Goal: Task Accomplishment & Management: Complete application form

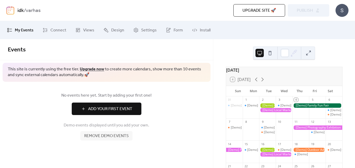
click at [251, 73] on div "[DATE]" at bounding box center [284, 70] width 116 height 6
click at [16, 31] on span "My Events" at bounding box center [24, 30] width 19 height 6
click at [110, 108] on span "Add Your First Event" at bounding box center [110, 109] width 44 height 6
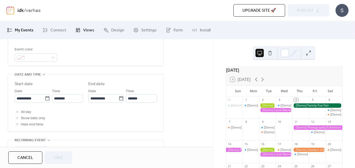
scroll to position [145, 0]
click at [117, 98] on input "**********" at bounding box center [103, 98] width 30 height 8
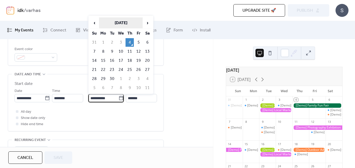
click at [120, 22] on th "[DATE]" at bounding box center [121, 22] width 44 height 11
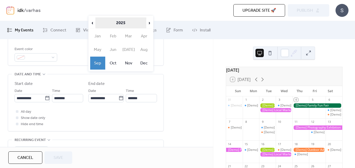
click at [97, 21] on th "2025" at bounding box center [120, 22] width 51 height 11
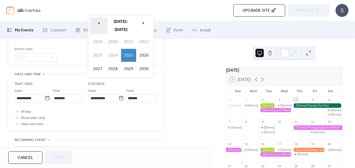
click at [99, 23] on span "‹" at bounding box center [98, 23] width 17 height 10
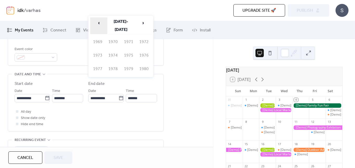
click at [99, 23] on span "‹" at bounding box center [98, 23] width 17 height 10
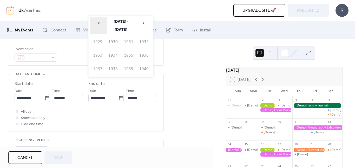
click at [99, 23] on span "‹" at bounding box center [98, 23] width 17 height 10
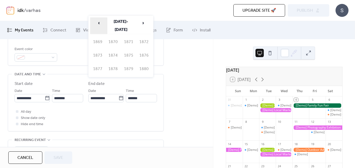
click at [99, 23] on span "‹" at bounding box center [98, 23] width 17 height 10
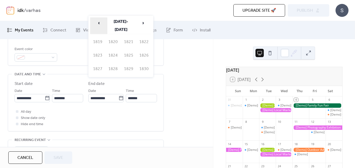
click at [99, 23] on span "‹" at bounding box center [98, 23] width 17 height 10
click at [120, 26] on th "[DATE]-[DATE]" at bounding box center [121, 25] width 26 height 17
click at [98, 22] on span "‹" at bounding box center [98, 23] width 17 height 10
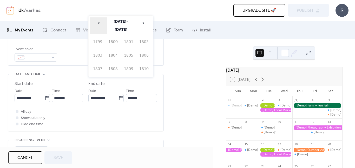
click at [98, 22] on span "‹" at bounding box center [98, 23] width 17 height 10
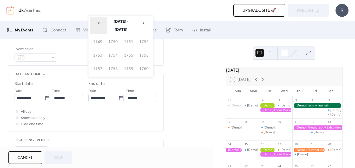
click at [98, 22] on span "‹" at bounding box center [98, 23] width 17 height 10
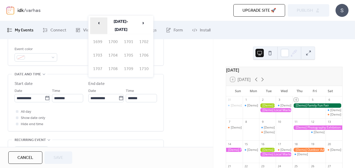
click at [98, 22] on span "‹" at bounding box center [98, 23] width 17 height 10
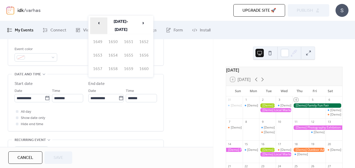
click at [98, 22] on span "‹" at bounding box center [98, 23] width 17 height 10
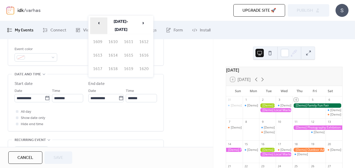
click at [98, 22] on span "‹" at bounding box center [98, 23] width 17 height 10
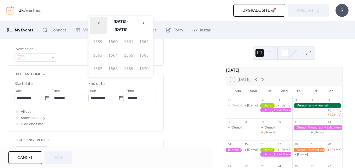
click at [98, 22] on span "‹" at bounding box center [98, 23] width 17 height 10
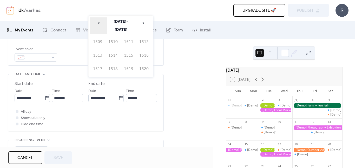
click at [98, 22] on span "‹" at bounding box center [98, 23] width 17 height 10
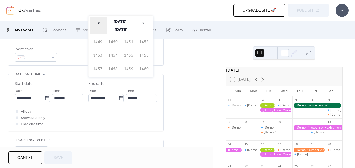
click at [98, 22] on span "‹" at bounding box center [98, 23] width 17 height 10
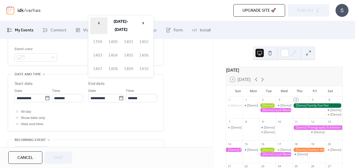
click at [98, 22] on span "‹" at bounding box center [98, 23] width 17 height 10
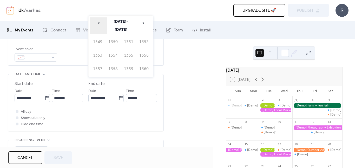
click at [98, 22] on span "‹" at bounding box center [98, 23] width 17 height 10
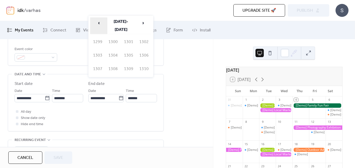
click at [98, 22] on span "‹" at bounding box center [98, 23] width 17 height 10
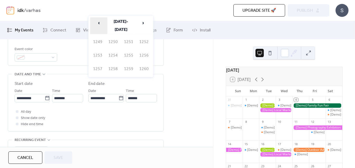
click at [98, 22] on span "‹" at bounding box center [98, 23] width 17 height 10
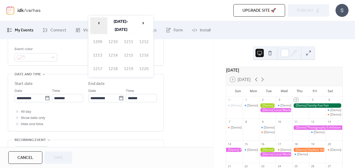
click at [98, 22] on span "‹" at bounding box center [98, 23] width 17 height 10
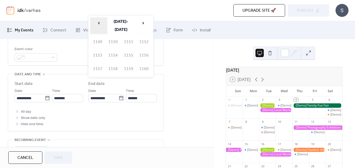
click at [98, 22] on span "‹" at bounding box center [98, 23] width 17 height 10
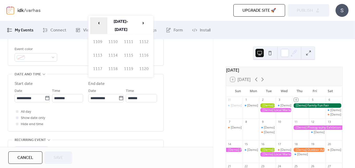
click at [98, 22] on span "‹" at bounding box center [98, 23] width 17 height 10
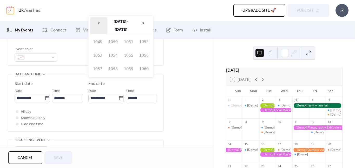
click at [98, 22] on span "‹" at bounding box center [98, 23] width 17 height 10
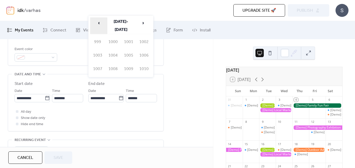
click at [98, 22] on span "‹" at bounding box center [98, 23] width 17 height 10
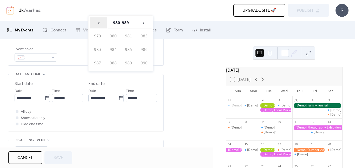
click at [98, 22] on span "‹" at bounding box center [98, 23] width 17 height 10
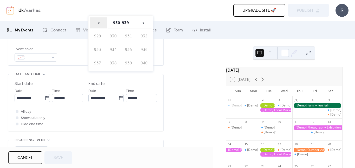
click at [98, 22] on span "‹" at bounding box center [98, 23] width 17 height 10
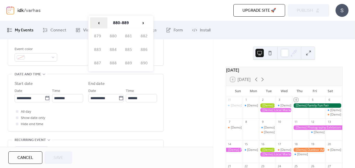
click at [98, 22] on span "‹" at bounding box center [98, 23] width 17 height 10
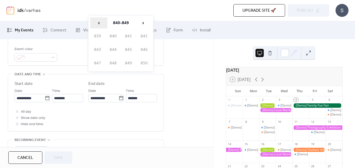
click at [98, 22] on span "‹" at bounding box center [98, 23] width 17 height 10
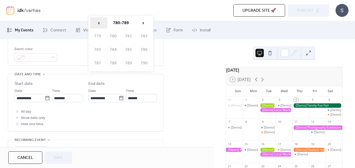
click at [98, 22] on span "‹" at bounding box center [98, 23] width 17 height 10
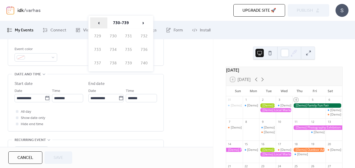
click at [98, 22] on span "‹" at bounding box center [98, 23] width 17 height 10
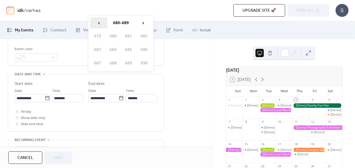
click at [98, 22] on span "‹" at bounding box center [98, 23] width 17 height 10
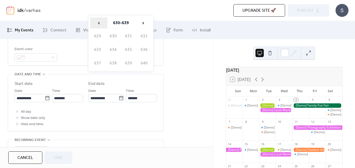
click at [98, 22] on span "‹" at bounding box center [98, 23] width 17 height 10
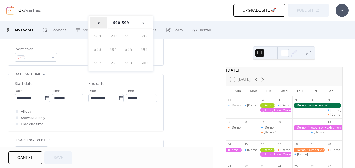
click at [98, 22] on span "‹" at bounding box center [98, 23] width 17 height 10
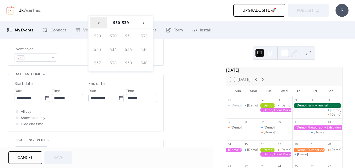
click at [98, 22] on span "‹" at bounding box center [98, 23] width 17 height 10
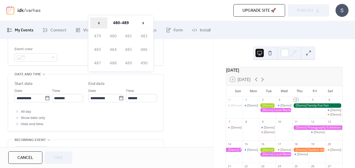
click at [98, 22] on span "‹" at bounding box center [98, 23] width 17 height 10
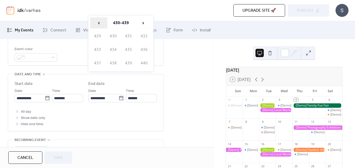
click at [98, 22] on span "‹" at bounding box center [98, 23] width 17 height 10
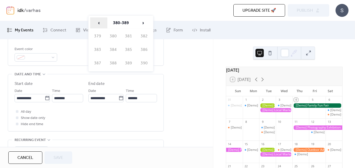
click at [98, 22] on span "‹" at bounding box center [98, 23] width 17 height 10
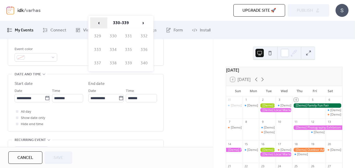
click at [98, 22] on span "‹" at bounding box center [98, 23] width 17 height 10
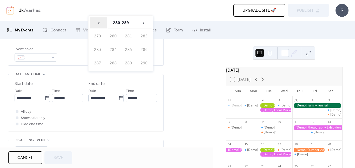
click at [98, 22] on span "‹" at bounding box center [98, 23] width 17 height 10
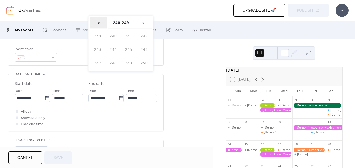
click at [98, 22] on span "‹" at bounding box center [98, 23] width 17 height 10
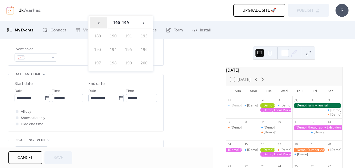
click at [98, 22] on span "‹" at bounding box center [98, 23] width 17 height 10
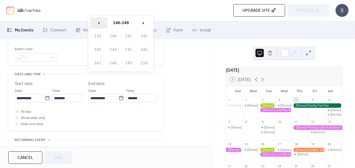
click at [98, 22] on span "‹" at bounding box center [98, 23] width 17 height 10
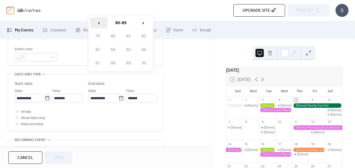
click at [98, 22] on span "‹" at bounding box center [98, 23] width 17 height 10
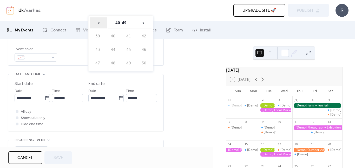
click at [98, 22] on span "‹" at bounding box center [98, 23] width 17 height 10
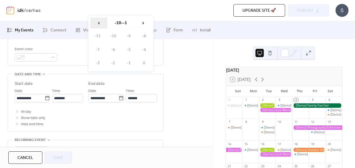
click at [98, 22] on span "‹" at bounding box center [98, 23] width 17 height 10
click at [145, 25] on span "›" at bounding box center [143, 23] width 17 height 10
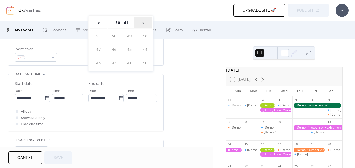
click at [145, 25] on span "›" at bounding box center [143, 23] width 17 height 10
click at [112, 34] on td "-30" at bounding box center [113, 36] width 15 height 13
click at [111, 36] on td "-30" at bounding box center [113, 36] width 15 height 13
click at [122, 22] on th "-30--21" at bounding box center [121, 22] width 26 height 11
click at [114, 39] on td "-30" at bounding box center [113, 36] width 15 height 13
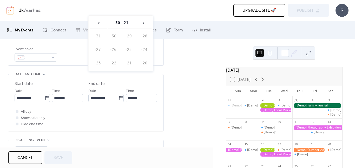
click at [121, 90] on div "**********" at bounding box center [105, 95] width 35 height 15
